Goal: Information Seeking & Learning: Find specific fact

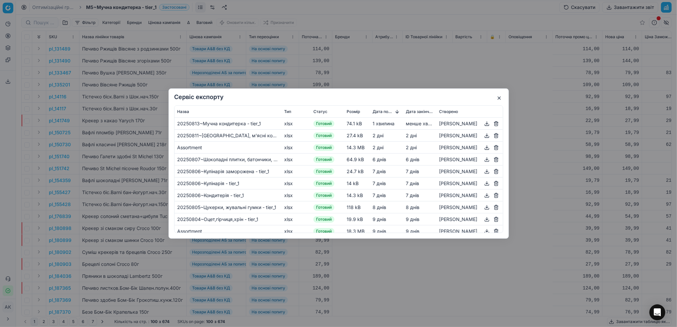
scroll to position [0, 589]
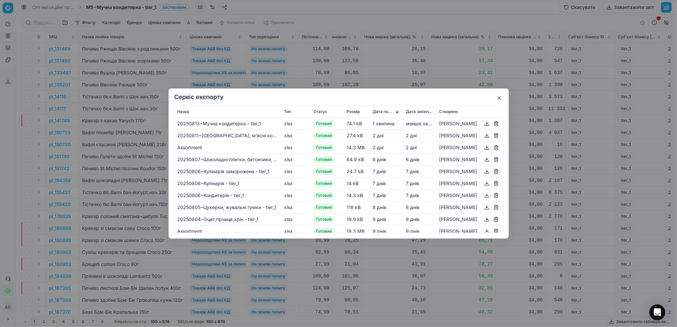
click at [496, 97] on button "button" at bounding box center [499, 98] width 8 height 8
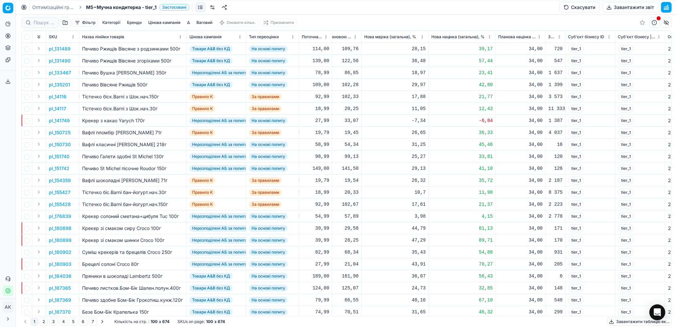
click at [43, 5] on link "Оптимізаційні групи" at bounding box center [53, 7] width 43 height 7
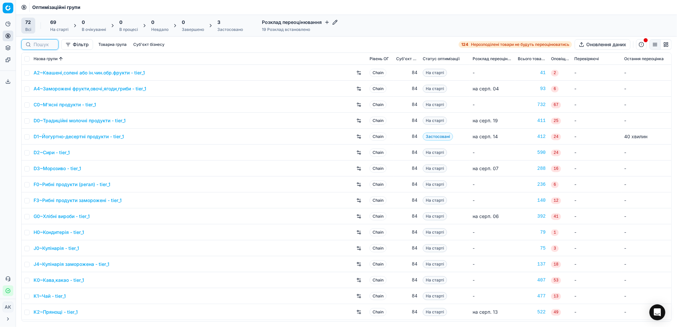
click at [34, 45] on input at bounding box center [44, 44] width 21 height 7
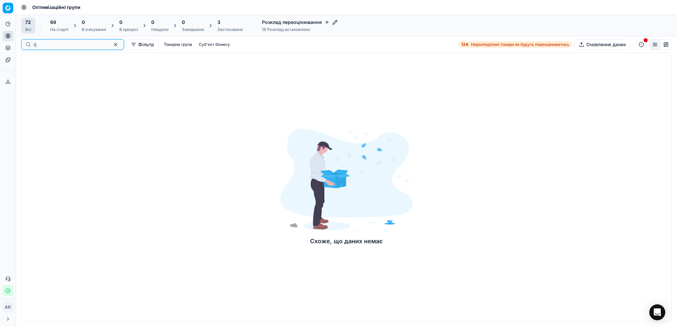
type input "r"
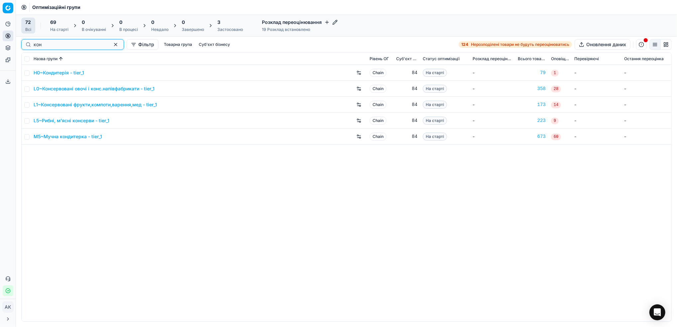
type input "кон"
click at [28, 105] on input "checkbox" at bounding box center [26, 104] width 5 height 5
checkbox input "true"
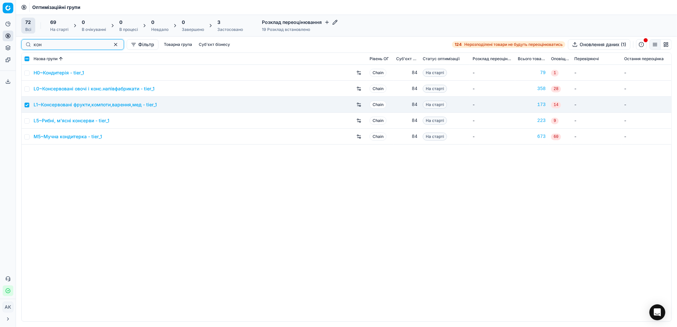
click at [112, 45] on button "button" at bounding box center [116, 45] width 8 height 8
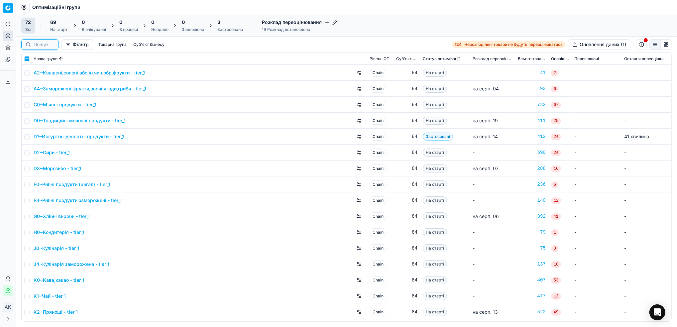
click at [43, 46] on input at bounding box center [44, 44] width 21 height 7
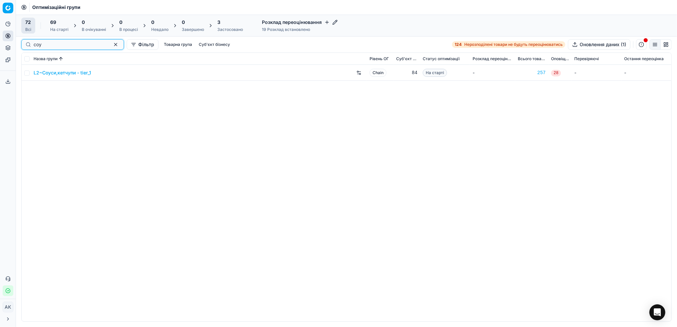
type input "соу"
click at [25, 75] on input "checkbox" at bounding box center [26, 72] width 5 height 5
checkbox input "true"
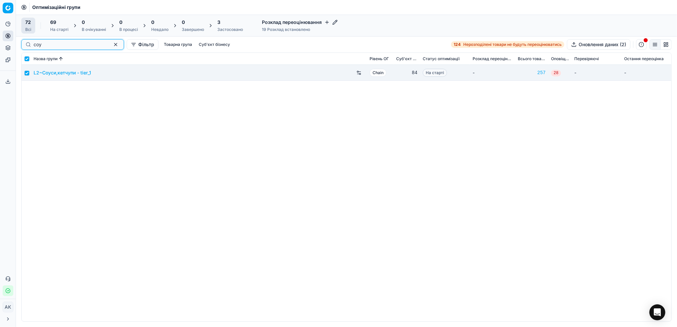
click at [112, 48] on button "button" at bounding box center [116, 45] width 8 height 8
checkbox input "false"
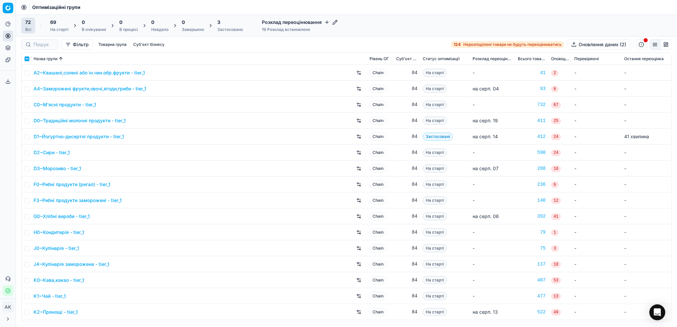
click at [58, 28] on div "На старті" at bounding box center [59, 29] width 18 height 5
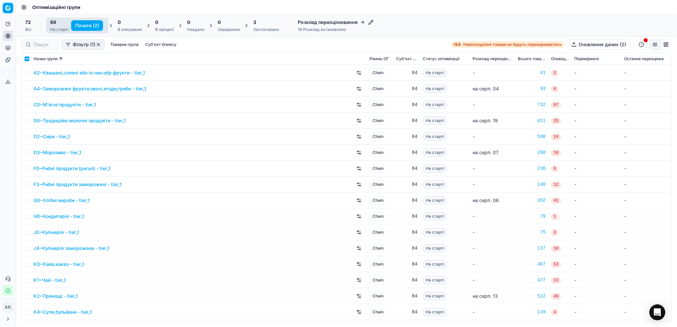
click at [80, 27] on button "Почати (2)" at bounding box center [87, 25] width 32 height 11
click at [119, 294] on icon "Close toast" at bounding box center [120, 293] width 5 height 5
click at [231, 27] on div "Завершено" at bounding box center [229, 29] width 22 height 5
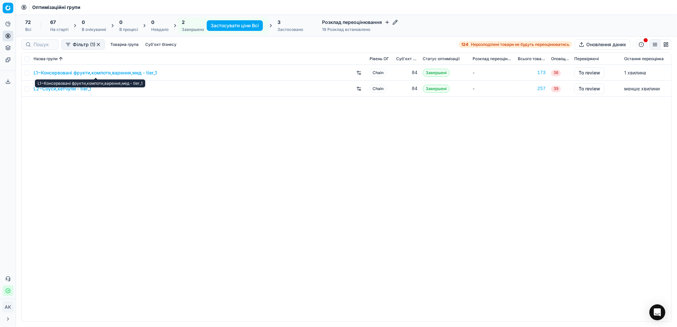
click at [75, 75] on link "L1~Консервовані фрукти,компоти,варення,мед - tier_1" at bounding box center [95, 72] width 123 height 7
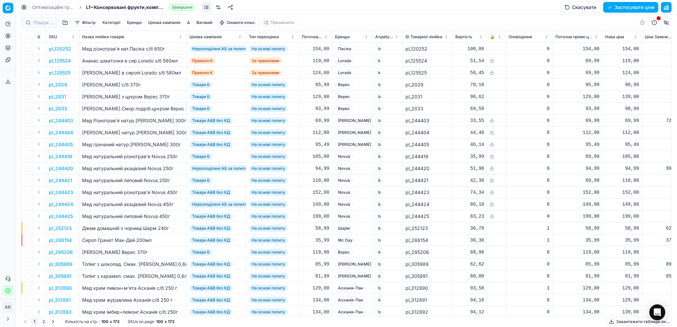
click at [662, 6] on button "button" at bounding box center [666, 7] width 11 height 11
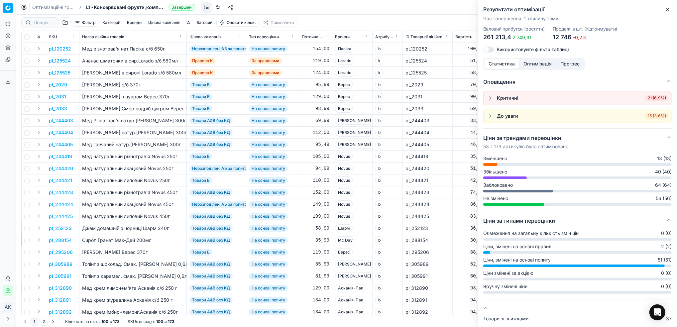
click at [670, 6] on button "Close" at bounding box center [668, 9] width 8 height 8
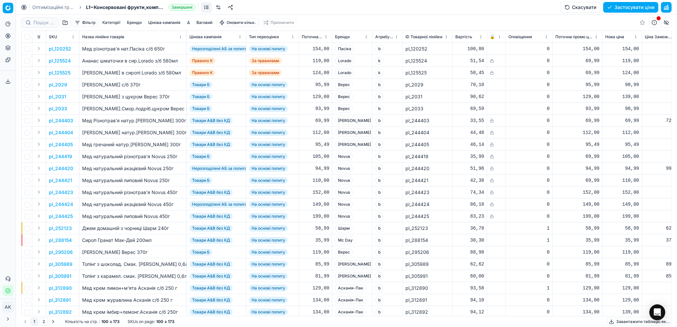
click at [163, 23] on button "Цінова кампанія" at bounding box center [165, 23] width 38 height 8
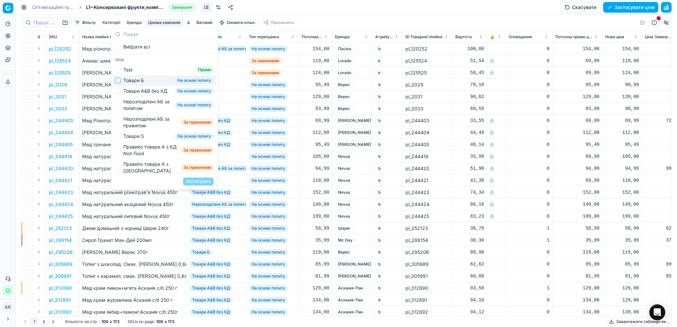
click at [118, 80] on input "Suggestions" at bounding box center [117, 80] width 5 height 5
checkbox input "true"
click at [200, 182] on button "Застосувати" at bounding box center [198, 181] width 31 height 8
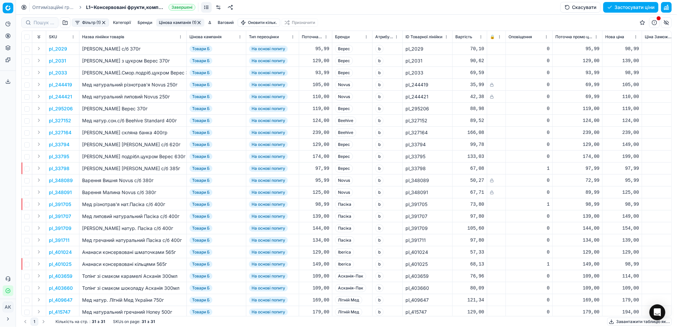
click at [83, 21] on button "Фільтр (1)" at bounding box center [90, 23] width 37 height 8
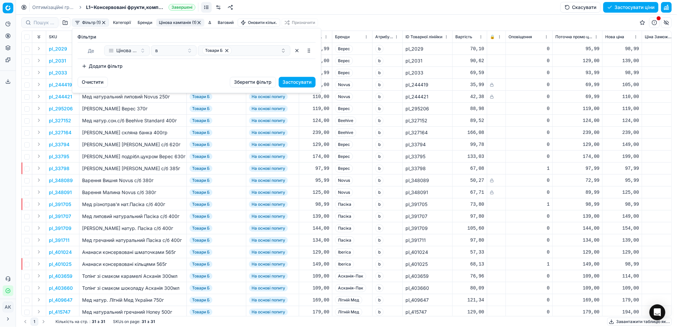
click at [109, 68] on button "Додати фільтр" at bounding box center [102, 66] width 49 height 11
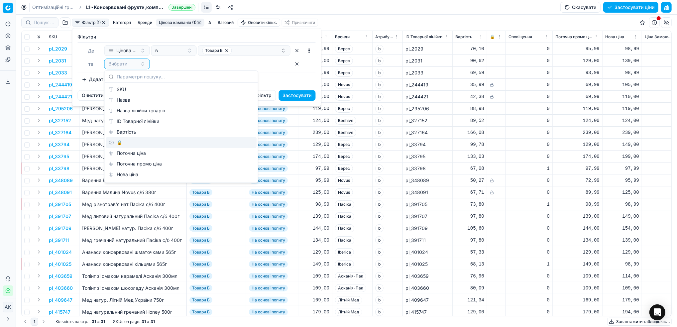
click at [122, 143] on div "🔒" at bounding box center [181, 142] width 151 height 11
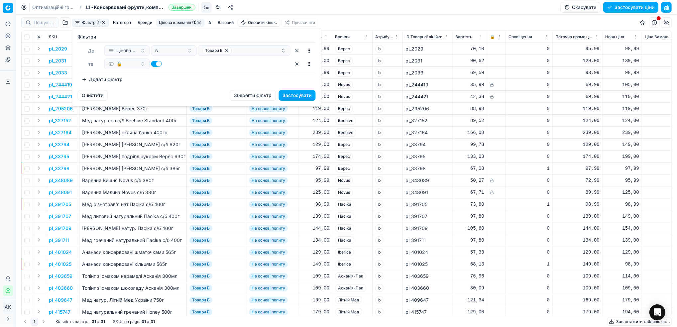
click at [153, 65] on button "button" at bounding box center [156, 64] width 11 height 6
checkbox input "false"
click at [304, 94] on button "Застосувати" at bounding box center [297, 95] width 37 height 11
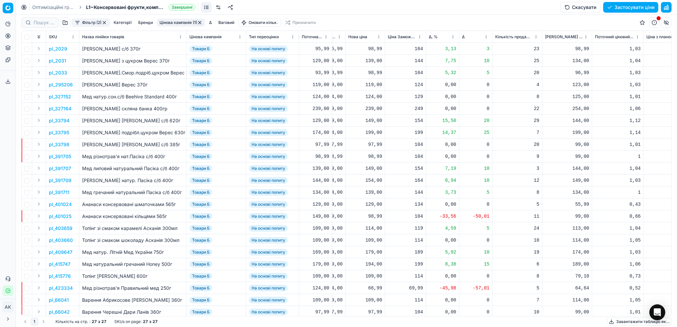
scroll to position [0, 268]
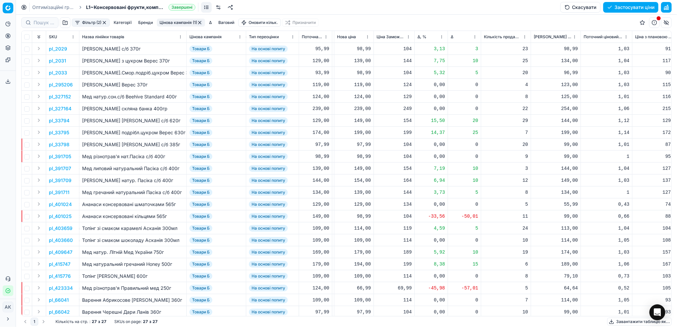
click at [441, 38] on html "Pricing platform Аналітика Цінова оптимізація Асортимент продукції Шаблони Серв…" at bounding box center [338, 163] width 677 height 327
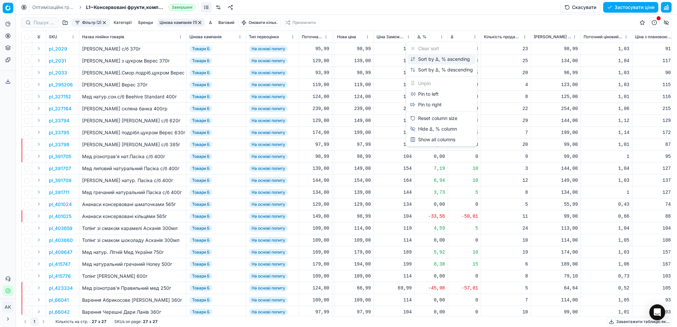
click at [428, 59] on div "Sort by Δ, % ascending" at bounding box center [440, 59] width 60 height 7
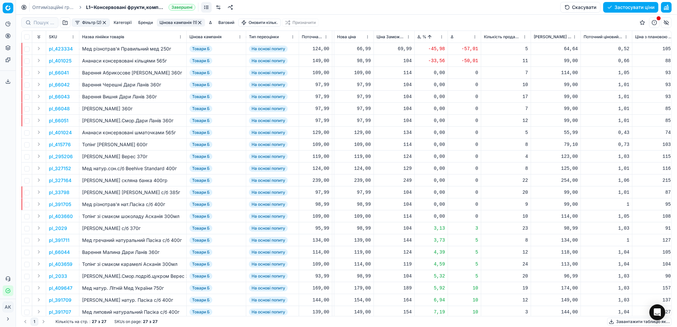
click at [65, 49] on p "pl_423334" at bounding box center [61, 49] width 24 height 7
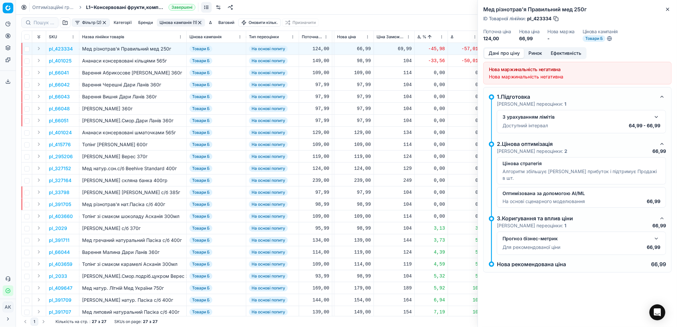
click at [534, 56] on button "Ринок" at bounding box center [535, 54] width 22 height 10
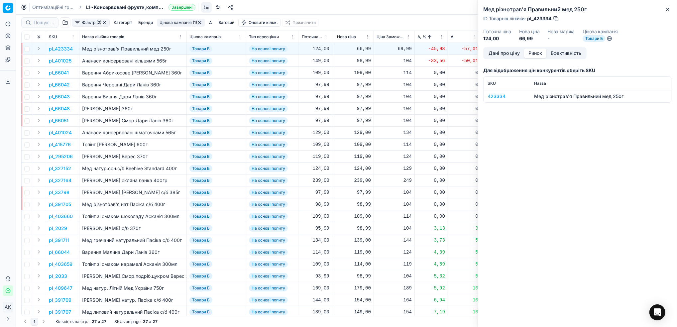
click at [496, 97] on div "423334" at bounding box center [507, 96] width 39 height 7
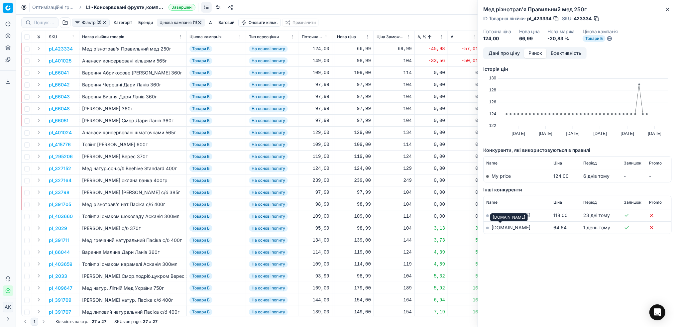
click at [497, 227] on link "[DOMAIN_NAME]" at bounding box center [511, 228] width 39 height 6
drag, startPoint x: 552, startPoint y: 17, endPoint x: 533, endPoint y: 20, distance: 18.8
click at [533, 20] on div "ID Товарної лінійки : pl_423334" at bounding box center [521, 18] width 76 height 7
copy span "423334"
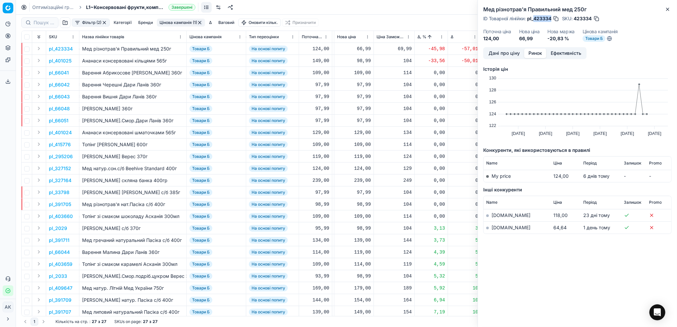
copy span "423334"
click at [667, 11] on icon "button" at bounding box center [667, 9] width 5 height 5
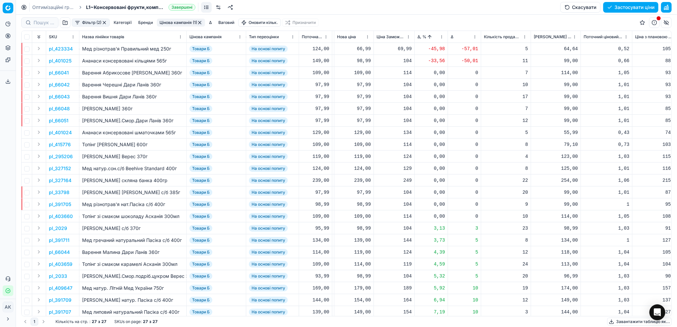
click at [67, 47] on p "pl_423334" at bounding box center [61, 49] width 24 height 7
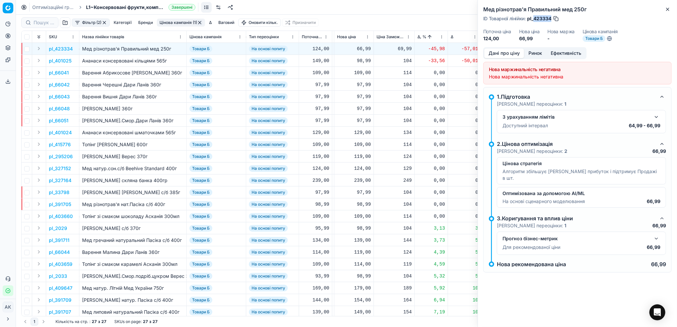
drag, startPoint x: 551, startPoint y: 19, endPoint x: 534, endPoint y: 19, distance: 17.3
click at [534, 19] on span "pl_423334" at bounding box center [539, 18] width 24 height 7
copy span "423334"
click at [672, 9] on div "Мед різнотрав'я Правильний мед 250г ID Товарної лінійки : pl_423334 Поточна цін…" at bounding box center [577, 23] width 199 height 47
click at [668, 9] on icon "button" at bounding box center [667, 9] width 3 height 3
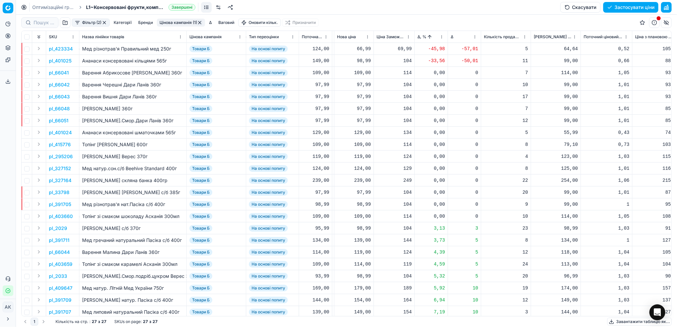
click at [357, 50] on div "66,99" at bounding box center [354, 49] width 34 height 7
drag, startPoint x: 372, startPoint y: 107, endPoint x: 344, endPoint y: 108, distance: 27.6
click at [344, 108] on dl "Поточна: 124,00 Оптимум: 66,99 Вручну: 66.99" at bounding box center [354, 93] width 96 height 43
type input "119.00"
click at [56, 60] on p "pl_401025" at bounding box center [60, 60] width 23 height 7
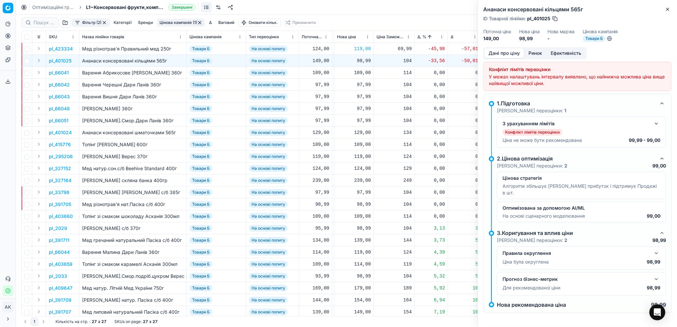
click at [534, 54] on button "Ринок" at bounding box center [535, 54] width 22 height 10
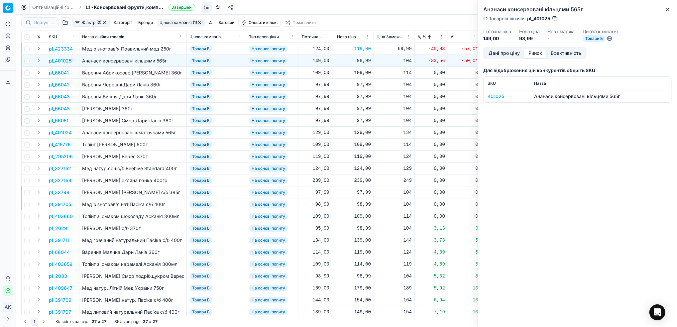
click at [491, 99] on div "401025" at bounding box center [507, 96] width 39 height 7
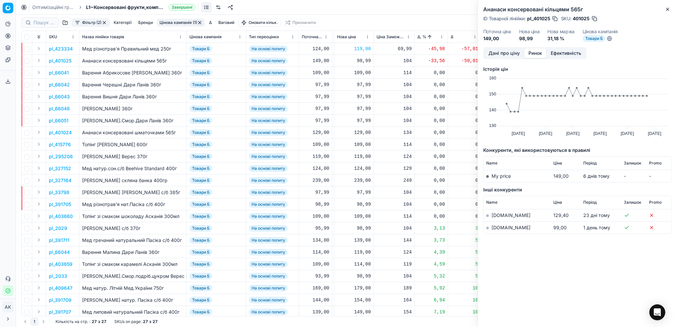
click at [499, 229] on link "[DOMAIN_NAME]" at bounding box center [511, 228] width 39 height 6
drag, startPoint x: 550, startPoint y: 17, endPoint x: 539, endPoint y: 18, distance: 11.7
click at [533, 21] on span "pl_401025" at bounding box center [538, 18] width 23 height 7
copy span "401025"
click at [498, 52] on button "Дані про ціну" at bounding box center [504, 54] width 40 height 10
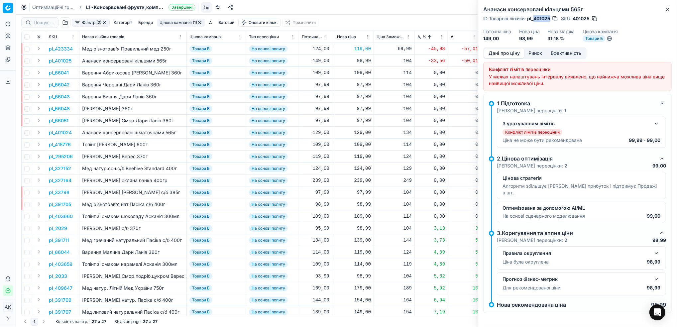
copy span "401025"
click at [669, 7] on icon "button" at bounding box center [667, 9] width 5 height 5
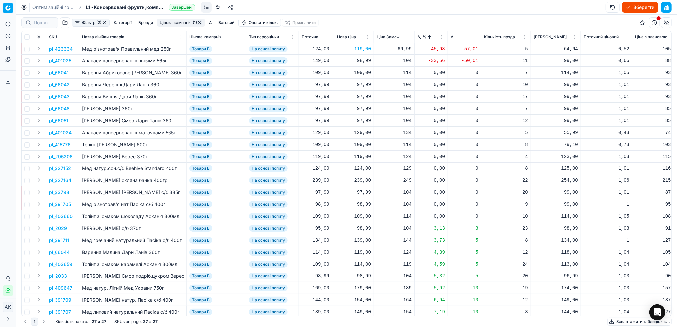
click at [54, 60] on p "pl_401025" at bounding box center [60, 60] width 23 height 7
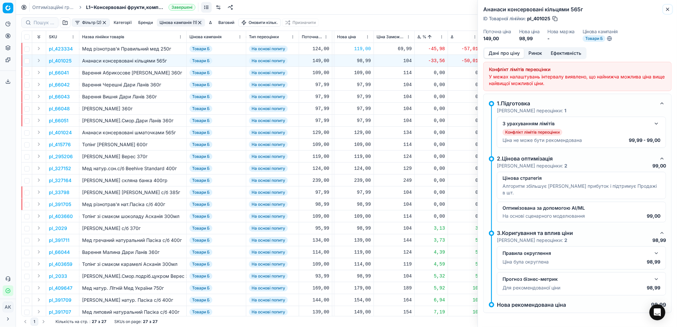
click at [668, 7] on icon "button" at bounding box center [667, 9] width 5 height 5
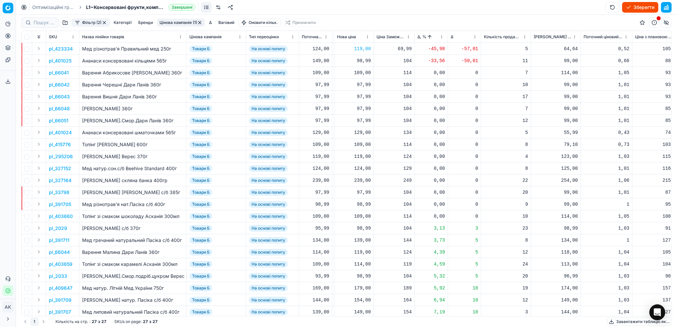
click at [364, 63] on div "98,99" at bounding box center [354, 60] width 34 height 7
drag, startPoint x: 370, startPoint y: 121, endPoint x: 346, endPoint y: 121, distance: 23.9
click at [346, 121] on dl "Поточна: 149,00 Оптимум: 98,99 Вручну: 98.99" at bounding box center [354, 105] width 96 height 43
type input "139.00"
click at [430, 38] on button "Sorted by Δ, % ascending" at bounding box center [429, 37] width 7 height 7
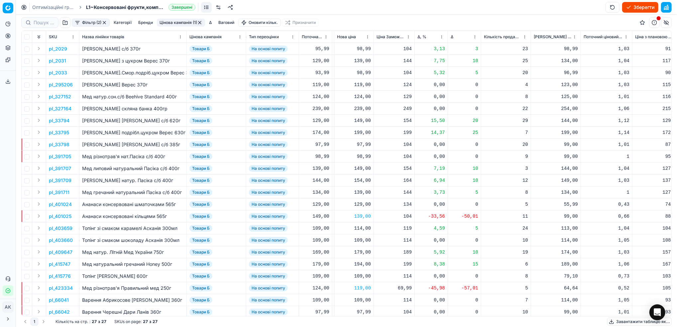
click at [442, 37] on html "Pricing platform Аналітика Цінова оптимізація Асортимент продукції Шаблони Серв…" at bounding box center [338, 163] width 677 height 327
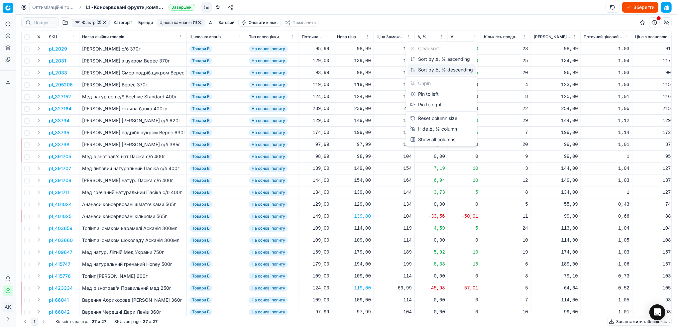
click at [430, 68] on div "Sort by Δ, % descending" at bounding box center [441, 69] width 63 height 7
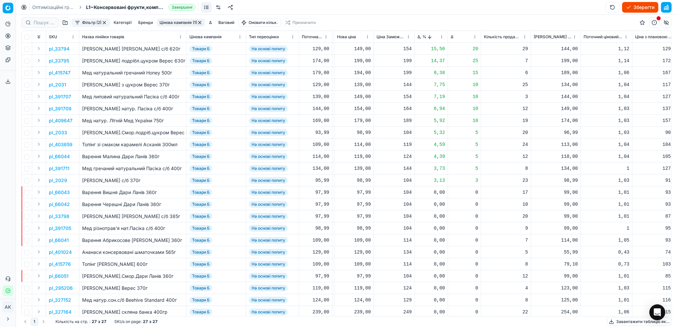
click at [54, 48] on p "pl_33794" at bounding box center [59, 49] width 21 height 7
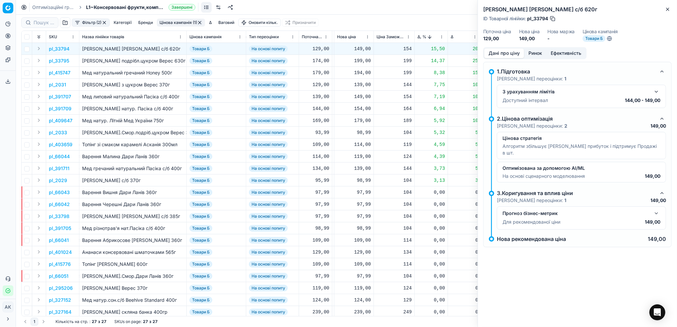
click at [536, 53] on button "Ринок" at bounding box center [535, 54] width 22 height 10
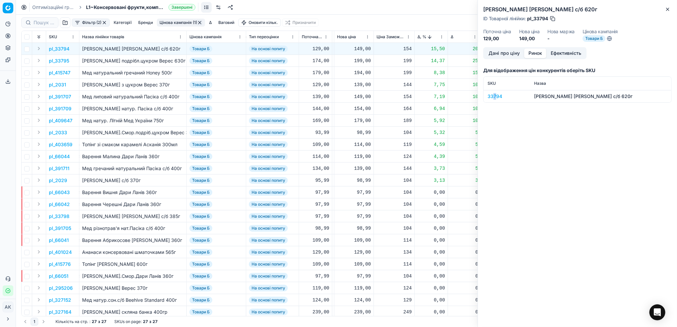
click at [495, 96] on div "33794" at bounding box center [507, 96] width 39 height 7
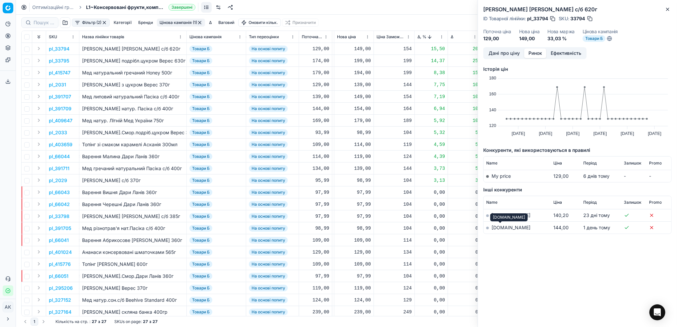
click at [497, 228] on link "[DOMAIN_NAME]" at bounding box center [511, 228] width 39 height 6
click at [496, 56] on button "Дані про ціну" at bounding box center [504, 54] width 40 height 10
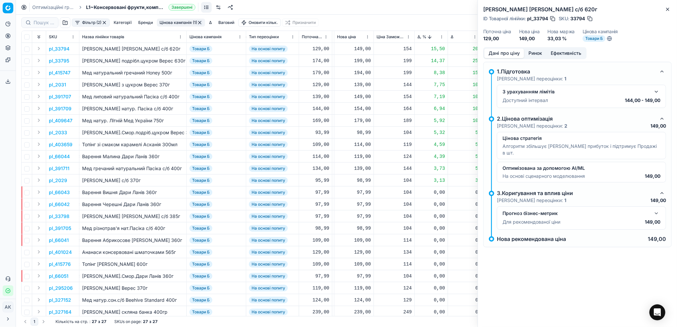
click at [657, 92] on button "button" at bounding box center [656, 92] width 8 height 8
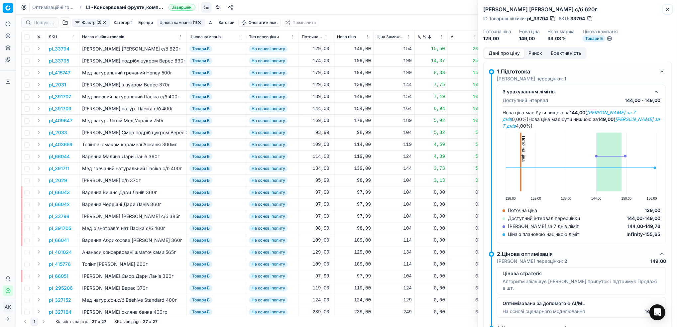
click at [667, 9] on icon "button" at bounding box center [667, 9] width 5 height 5
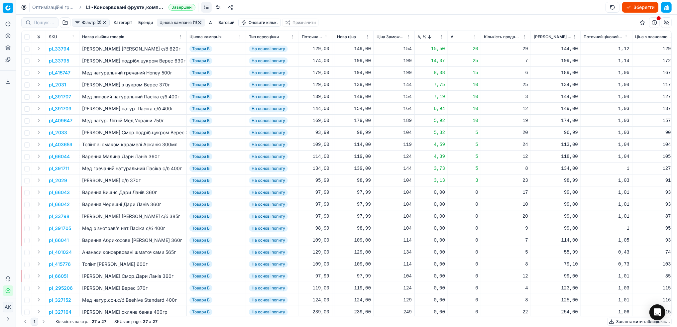
click at [56, 61] on p "pl_33795" at bounding box center [59, 60] width 20 height 7
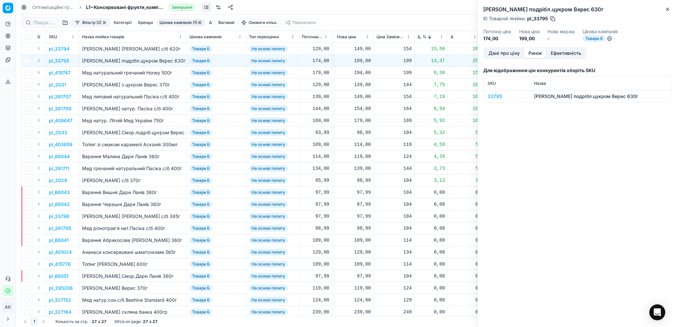
click at [533, 54] on button "Ринок" at bounding box center [535, 54] width 22 height 10
click at [492, 97] on div "33795" at bounding box center [507, 96] width 39 height 7
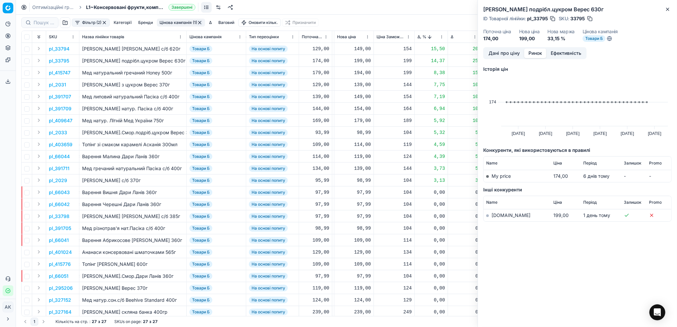
click at [495, 217] on link "[DOMAIN_NAME]" at bounding box center [511, 215] width 39 height 6
click at [665, 10] on icon "button" at bounding box center [667, 9] width 5 height 5
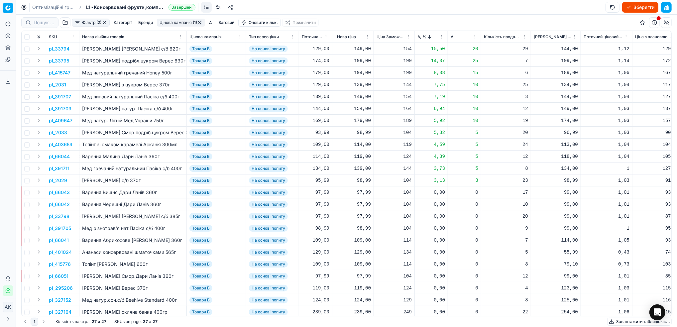
click at [62, 73] on p "pl_415747" at bounding box center [60, 72] width 22 height 7
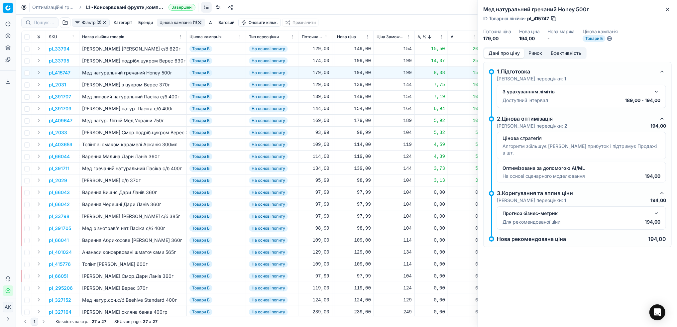
click at [540, 51] on button "Ринок" at bounding box center [535, 54] width 22 height 10
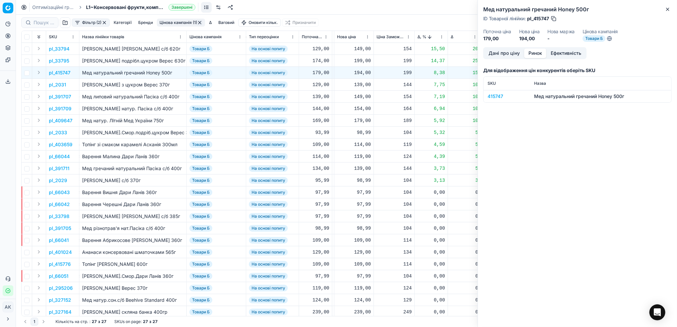
click at [495, 94] on div "415747" at bounding box center [507, 96] width 39 height 7
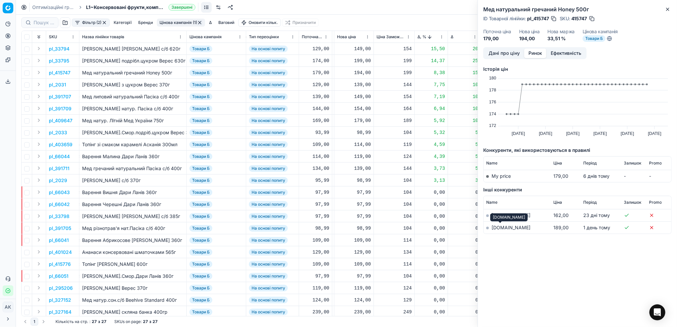
click at [499, 228] on link "[DOMAIN_NAME]" at bounding box center [511, 228] width 39 height 6
click at [500, 52] on button "Дані про ціну" at bounding box center [504, 54] width 40 height 10
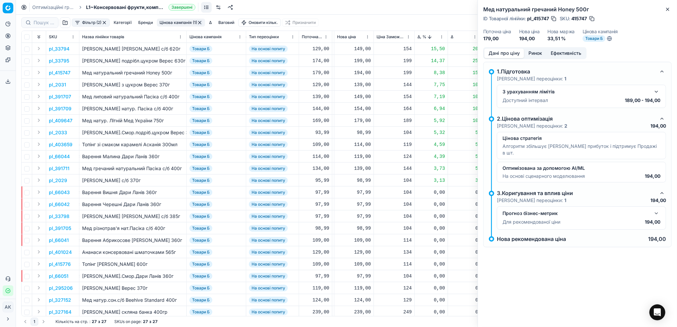
click at [658, 91] on button "button" at bounding box center [656, 92] width 8 height 8
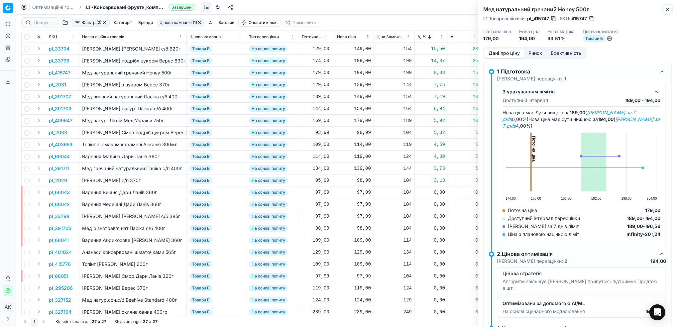
click at [667, 7] on icon "button" at bounding box center [667, 9] width 5 height 5
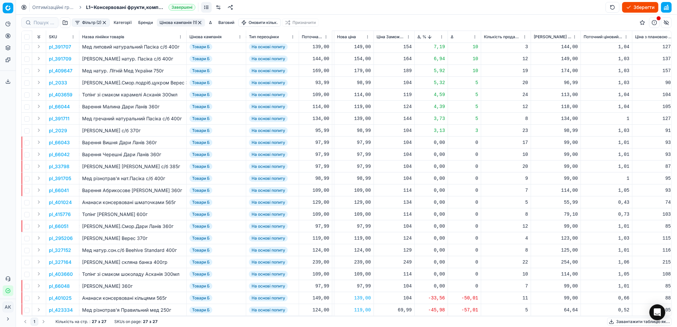
scroll to position [0, 268]
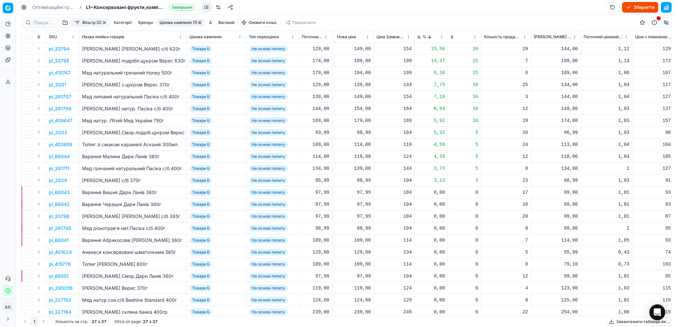
click at [106, 21] on button "button" at bounding box center [104, 22] width 5 height 5
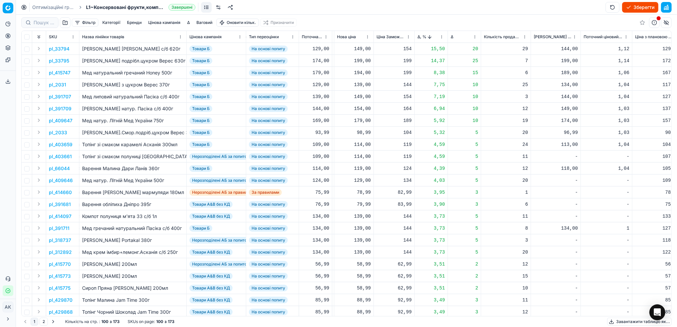
click at [64, 24] on button "button" at bounding box center [65, 22] width 11 height 11
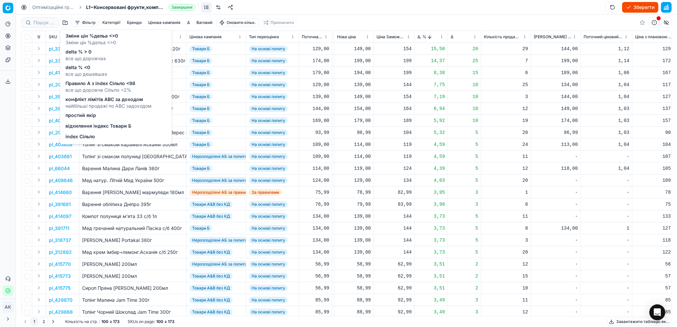
click at [87, 126] on span "відхилення індекс Товари Б" at bounding box center [98, 126] width 66 height 7
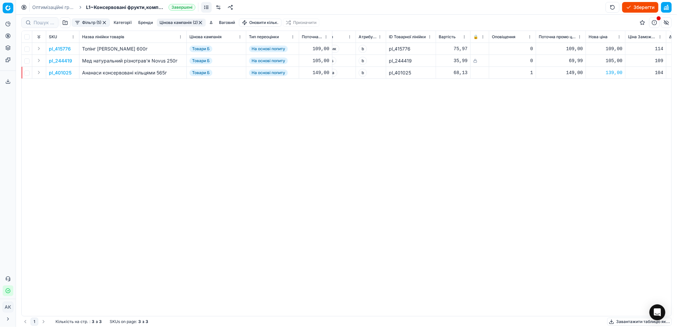
scroll to position [0, 100]
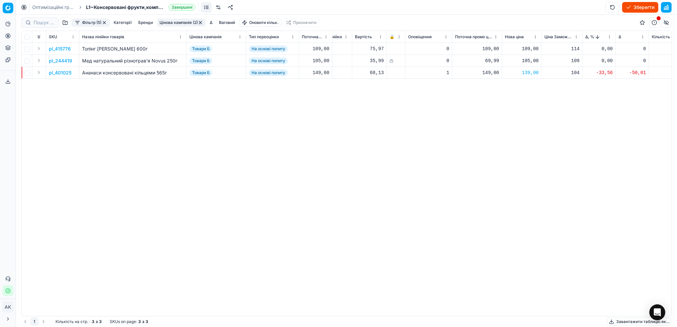
click at [90, 22] on button "Фільтр (5)" at bounding box center [91, 23] width 38 height 8
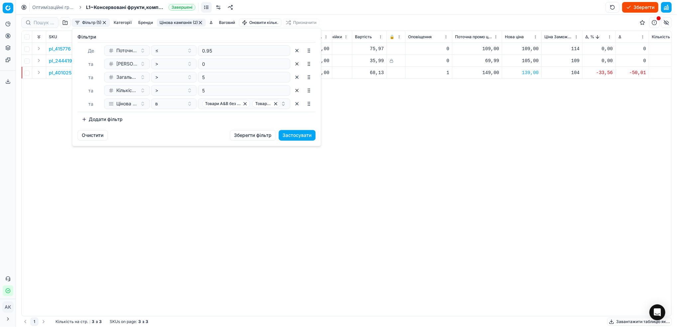
click at [108, 121] on button "Додати фільтр" at bounding box center [102, 119] width 49 height 11
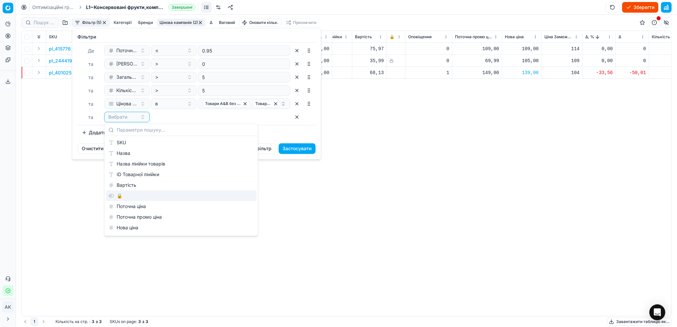
click at [128, 197] on div "🔒" at bounding box center [181, 195] width 151 height 11
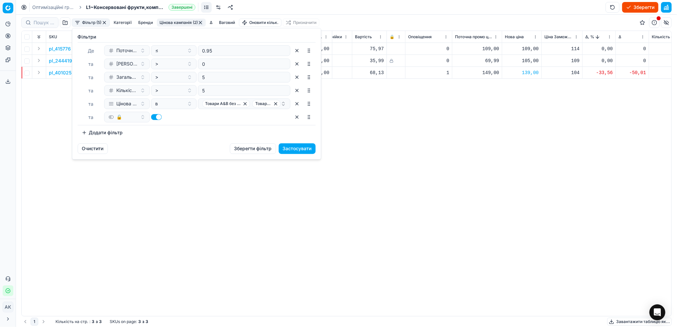
click at [155, 120] on div at bounding box center [174, 117] width 46 height 11
click at [156, 117] on button "button" at bounding box center [156, 117] width 11 height 6
checkbox input "false"
click at [286, 148] on button "Застосувати" at bounding box center [297, 148] width 37 height 11
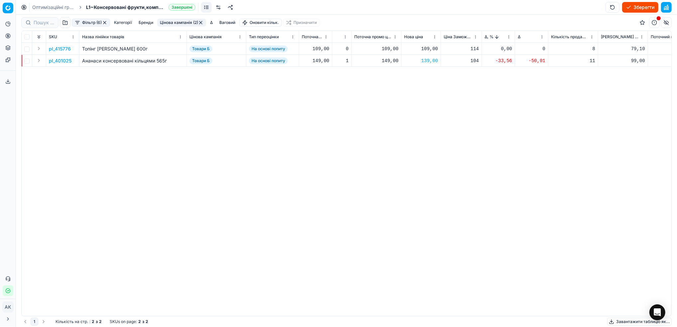
scroll to position [0, 209]
click at [64, 48] on p "pl_415776" at bounding box center [60, 49] width 22 height 7
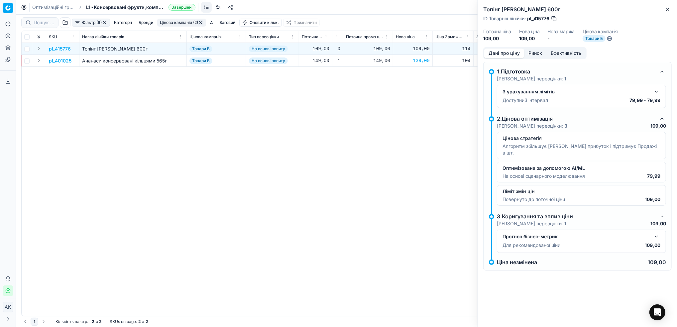
click at [534, 52] on button "Ринок" at bounding box center [535, 54] width 22 height 10
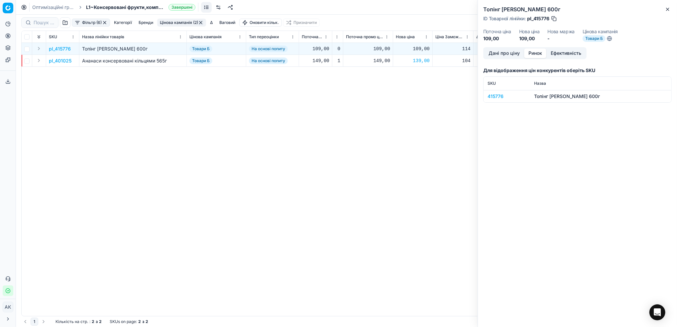
click at [493, 95] on div "415776" at bounding box center [507, 96] width 39 height 7
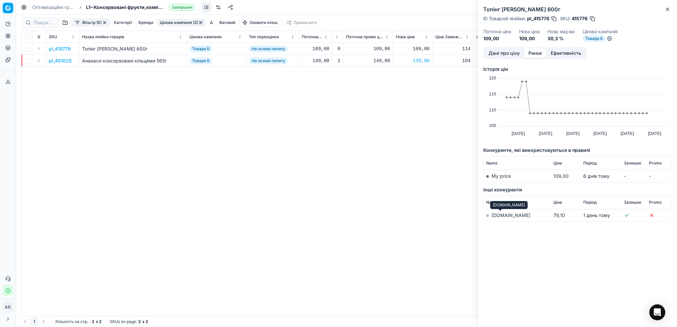
click at [495, 214] on link "[DOMAIN_NAME]" at bounding box center [511, 215] width 39 height 6
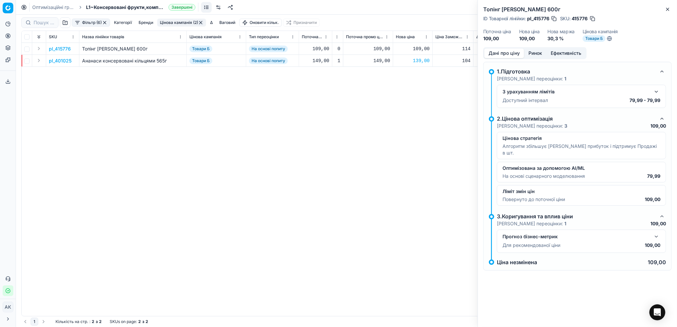
click at [495, 54] on button "Дані про ціну" at bounding box center [504, 54] width 40 height 10
drag, startPoint x: 549, startPoint y: 19, endPoint x: 534, endPoint y: 19, distance: 15.0
click at [534, 19] on span "pl_415776" at bounding box center [538, 18] width 22 height 7
copy span "415776"
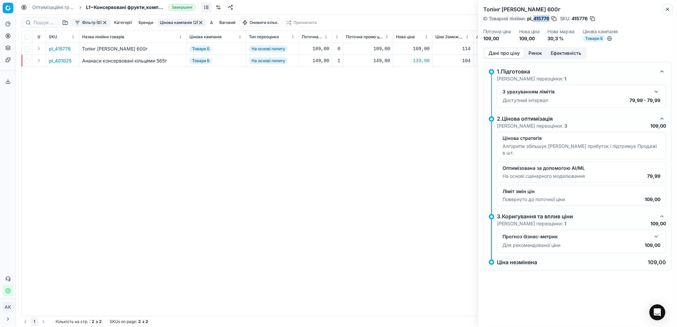
click at [667, 10] on icon "button" at bounding box center [667, 9] width 5 height 5
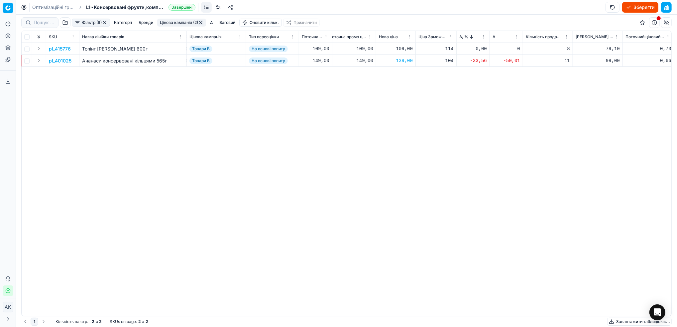
scroll to position [0, 165]
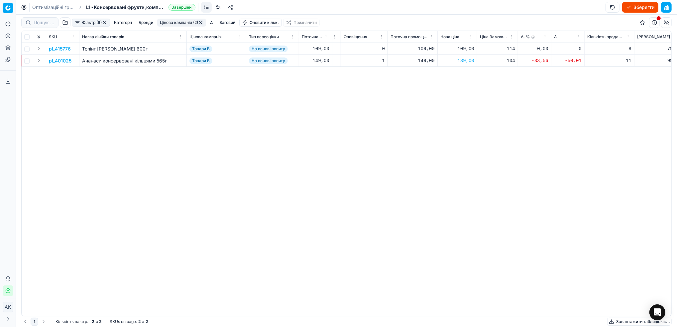
click at [58, 49] on p "pl_415776" at bounding box center [60, 49] width 22 height 7
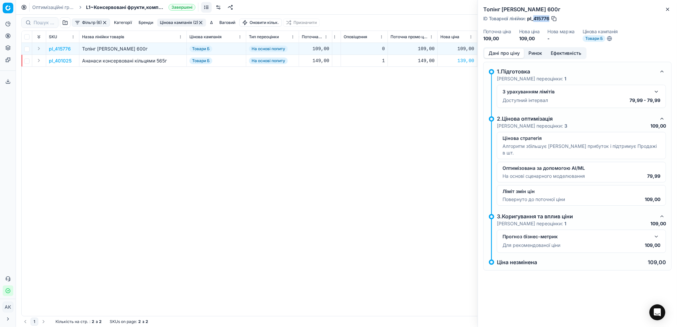
drag, startPoint x: 549, startPoint y: 19, endPoint x: 535, endPoint y: 18, distance: 14.6
click at [535, 18] on span "pl_415776" at bounding box center [538, 18] width 22 height 7
copy span "415776"
click at [670, 10] on icon "button" at bounding box center [667, 9] width 5 height 5
